Goal: Task Accomplishment & Management: Manage account settings

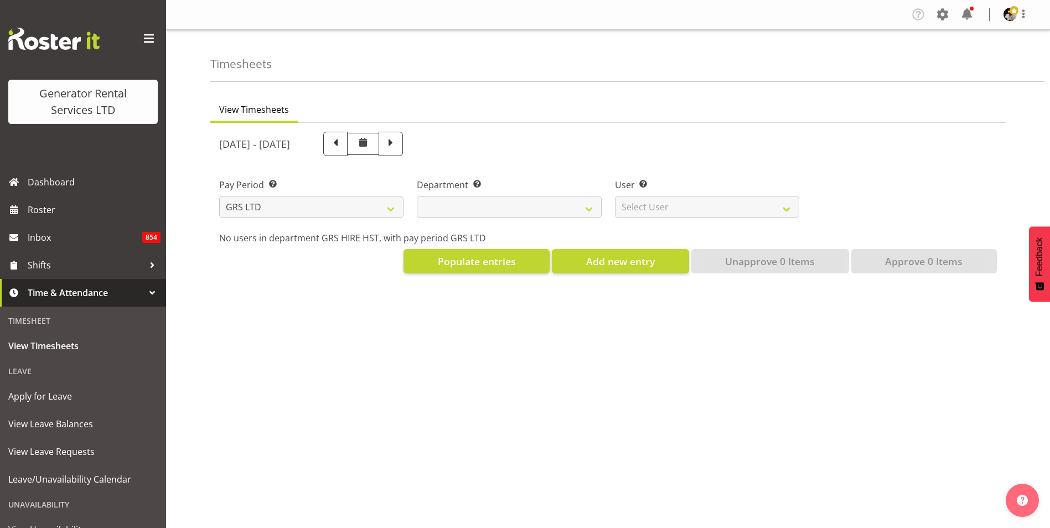
select select
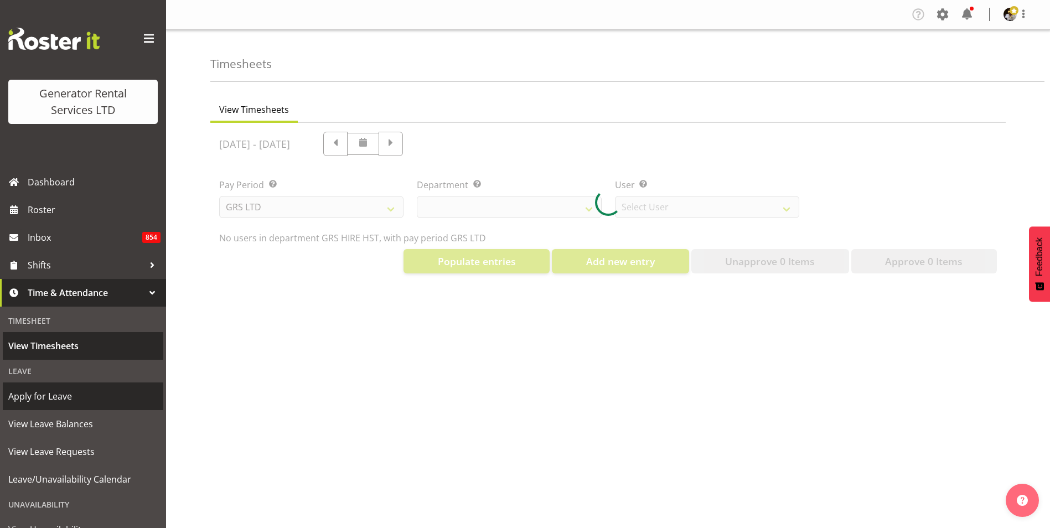
select select "149"
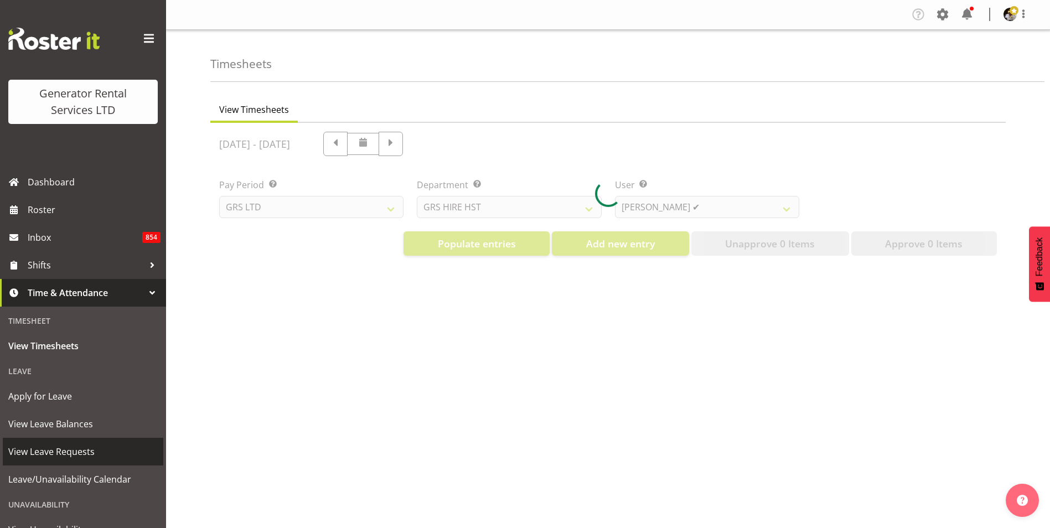
scroll to position [74, 0]
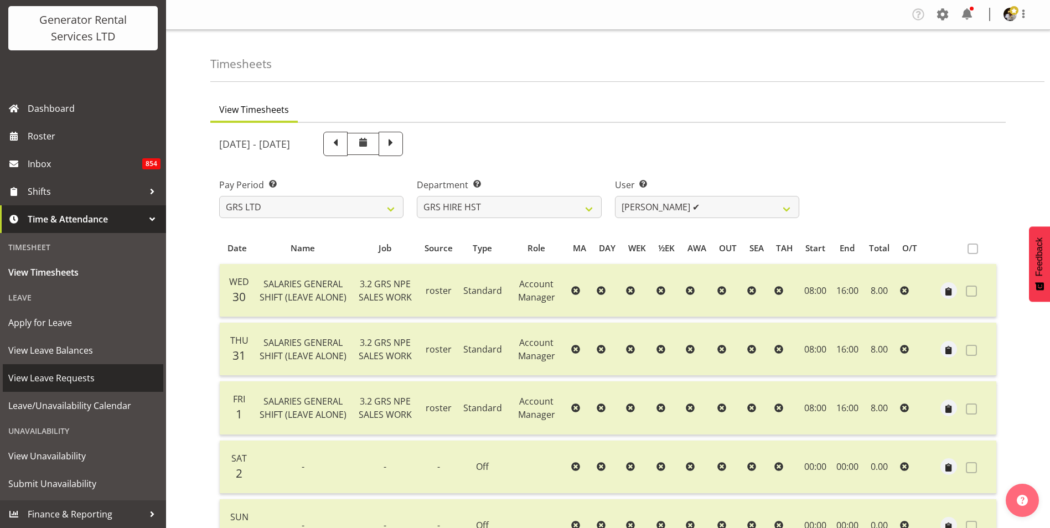
click at [73, 382] on span "View Leave Requests" at bounding box center [82, 378] width 149 height 17
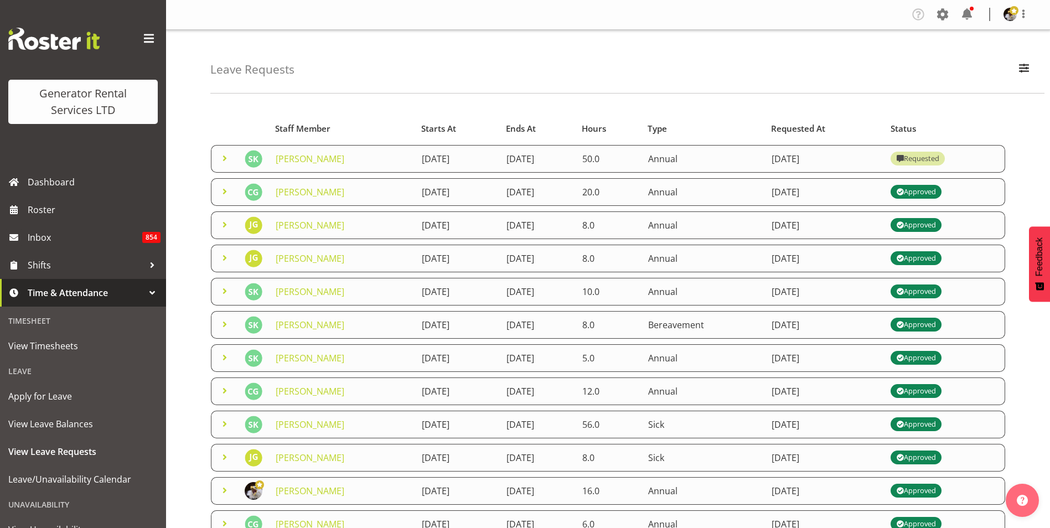
click at [225, 159] on span at bounding box center [224, 158] width 13 height 13
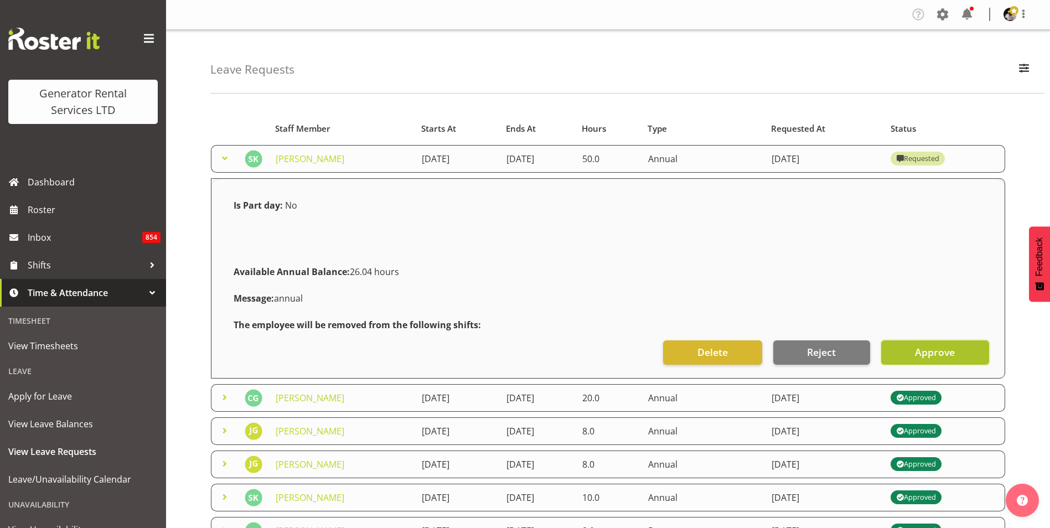
click at [953, 351] on span "Approve" at bounding box center [935, 352] width 40 height 14
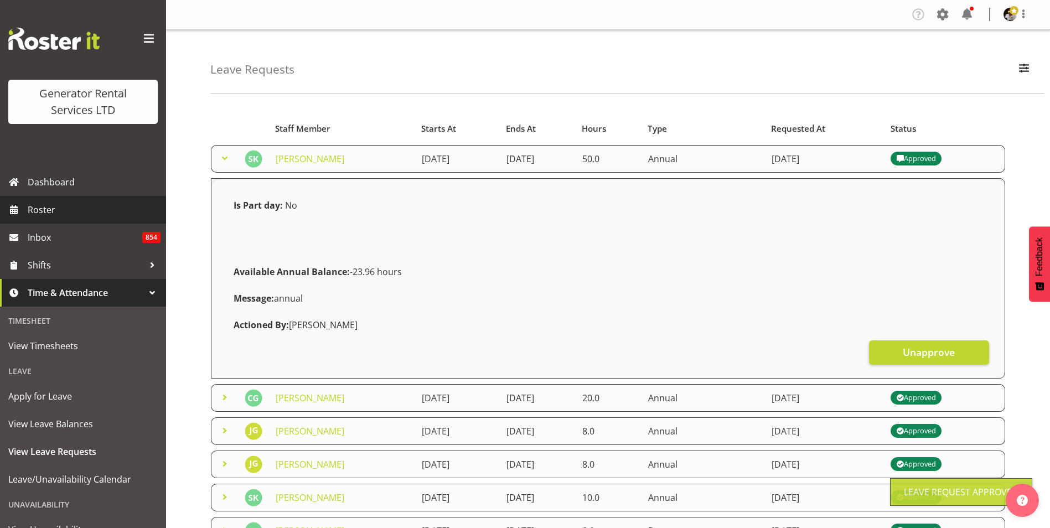
click at [55, 203] on span "Roster" at bounding box center [94, 209] width 133 height 17
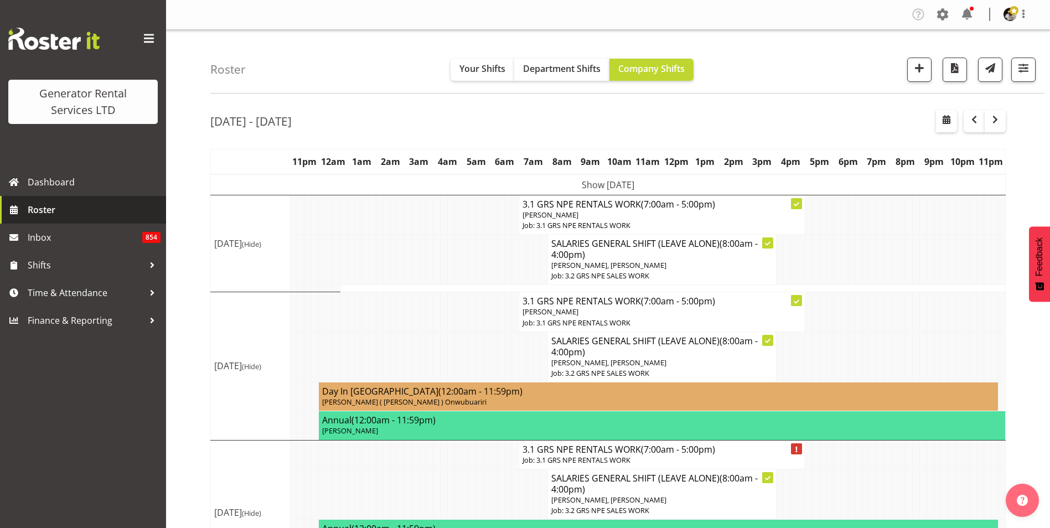
click at [55, 201] on span "Roster" at bounding box center [94, 209] width 133 height 17
